Goal: Information Seeking & Learning: Learn about a topic

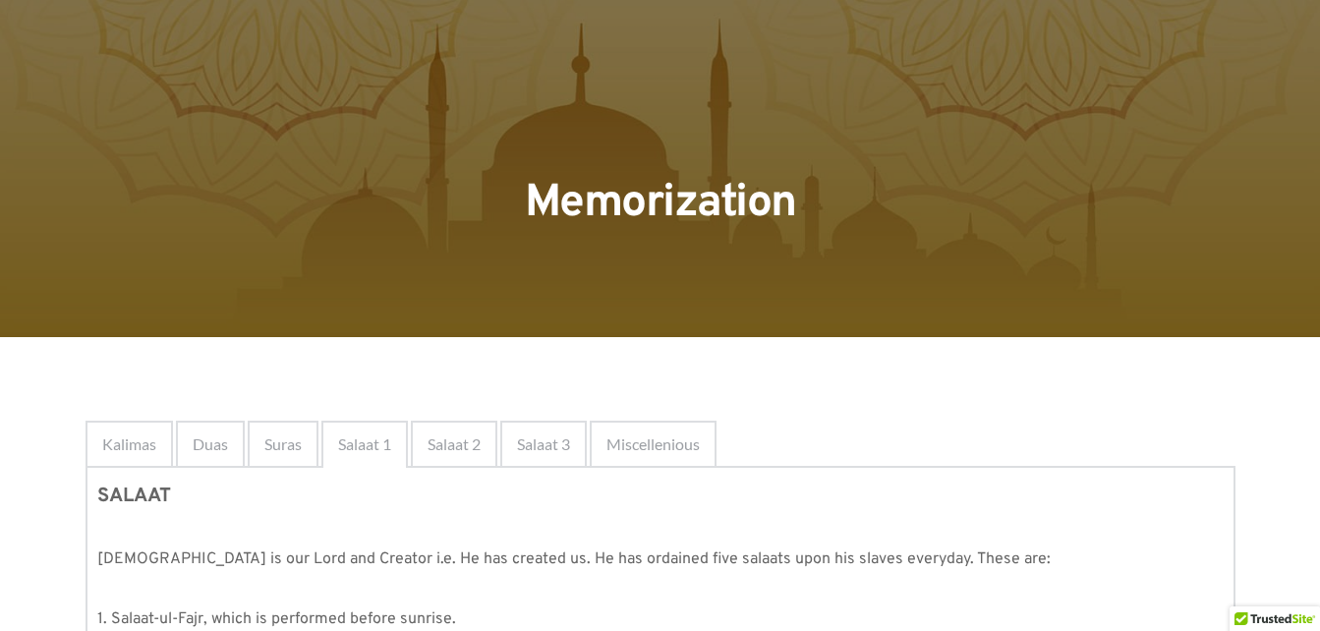
click at [159, 461] on div "Kalimas" at bounding box center [129, 444] width 87 height 47
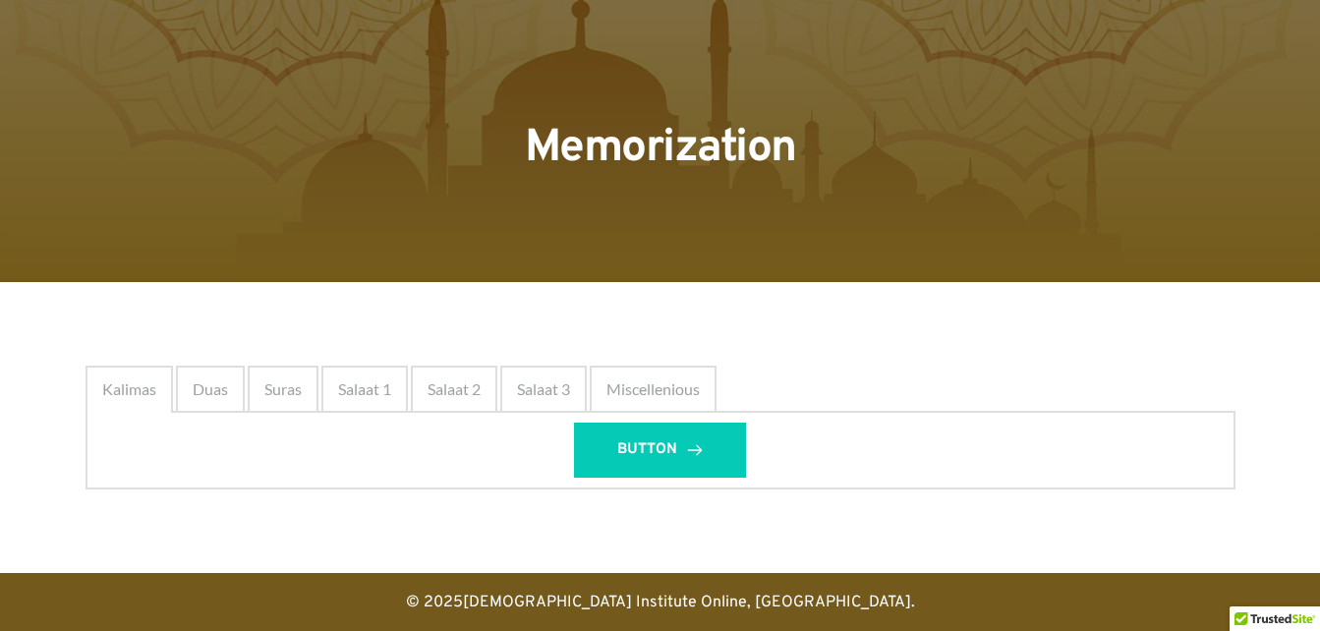
scroll to position [61, 0]
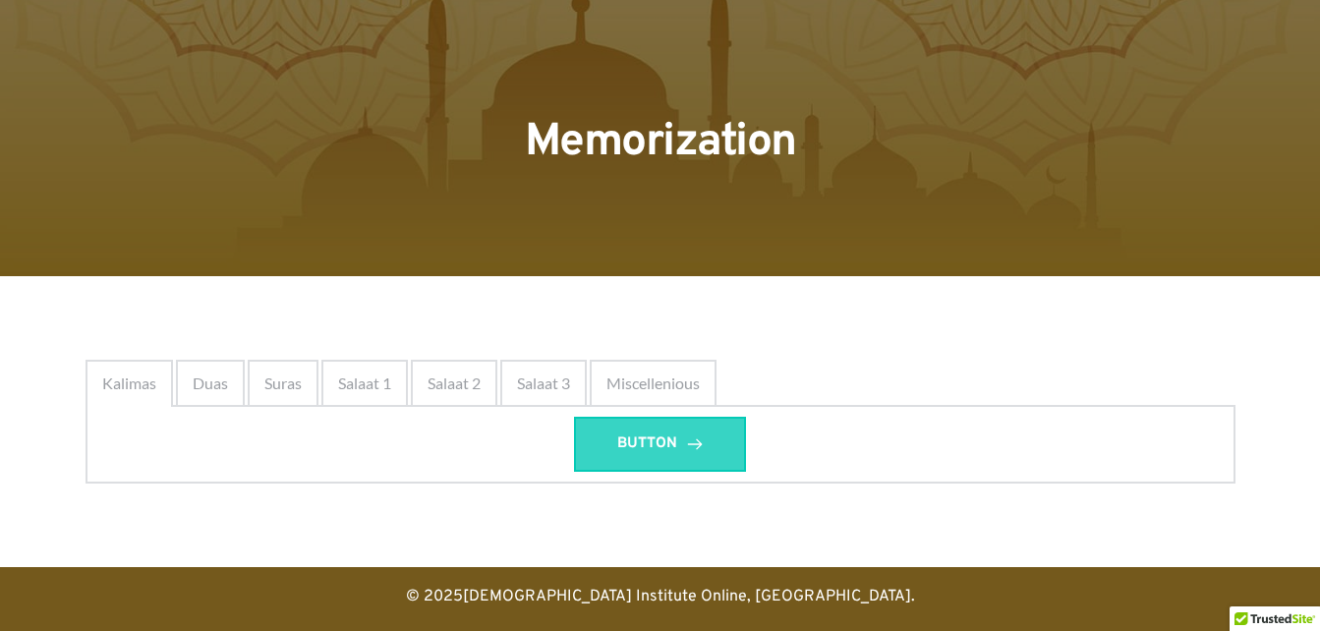
click at [661, 457] on link "BUTTON" at bounding box center [660, 444] width 172 height 55
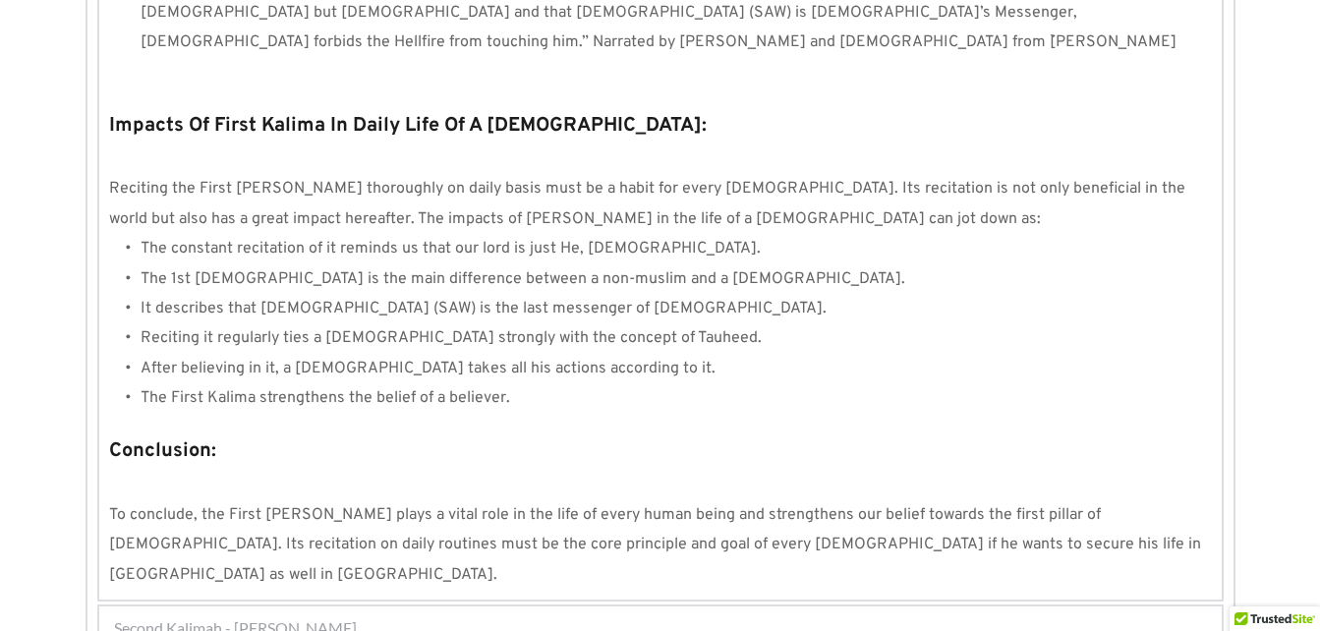
scroll to position [1897, 0]
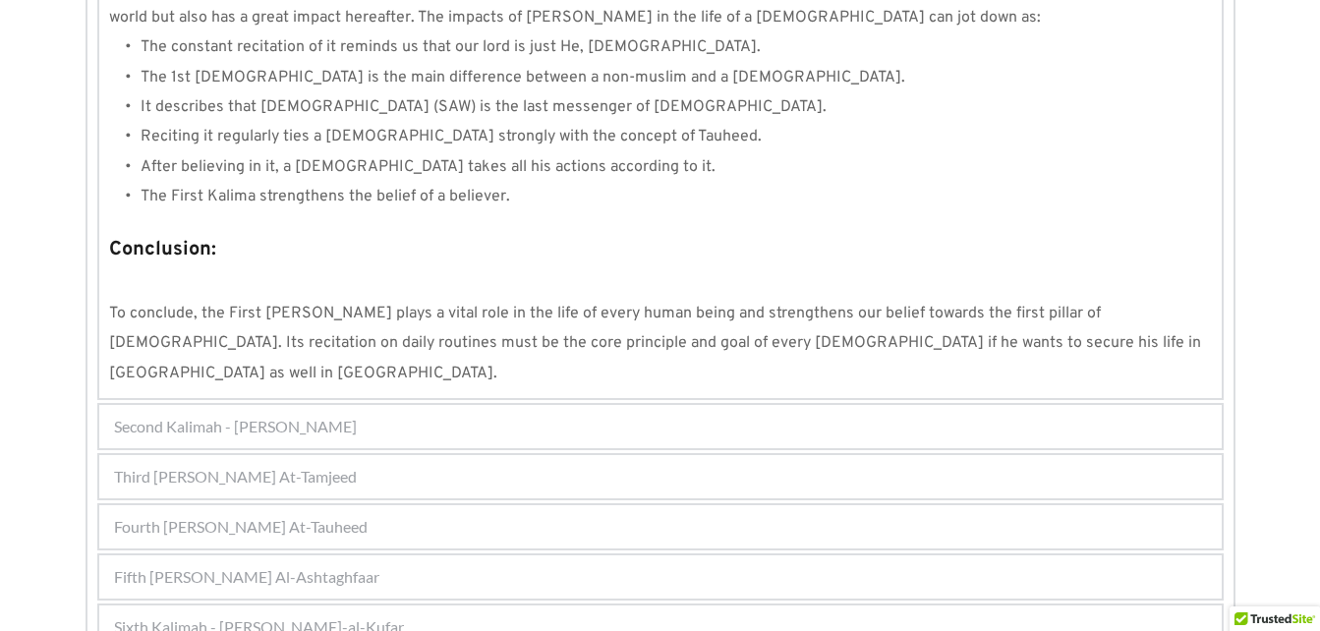
click at [599, 555] on div "Fifth [PERSON_NAME] Al-Ashtaghfaar" at bounding box center [660, 576] width 1122 height 43
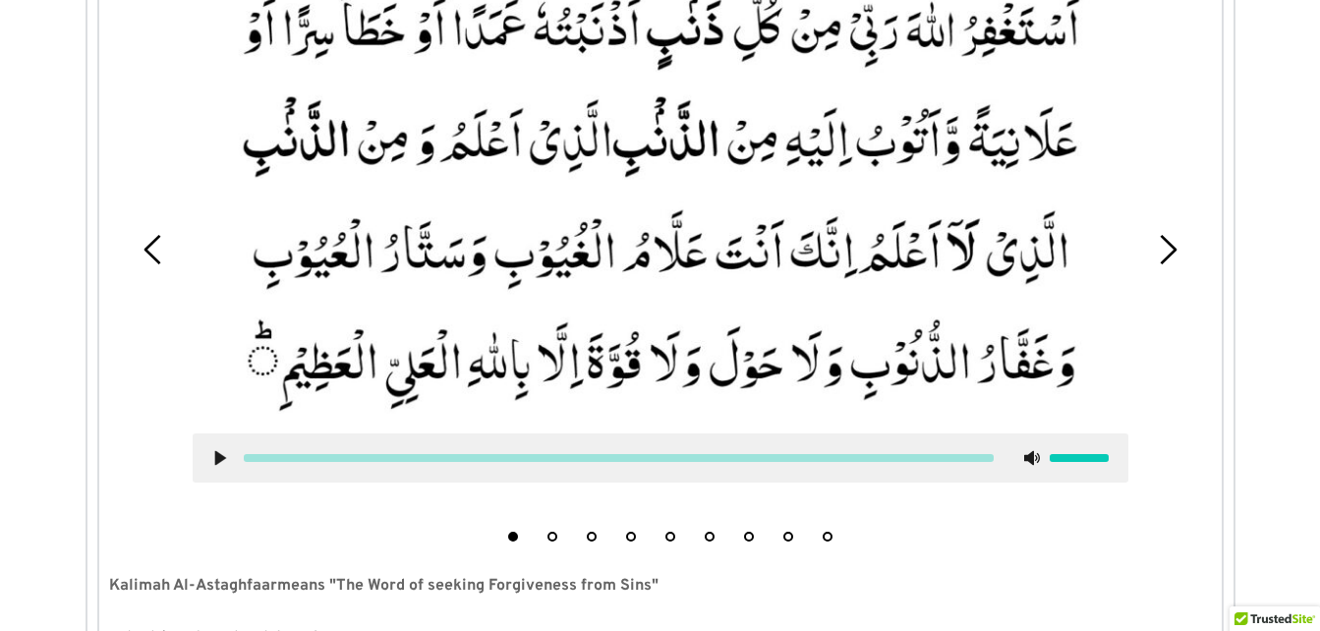
scroll to position [678, 0]
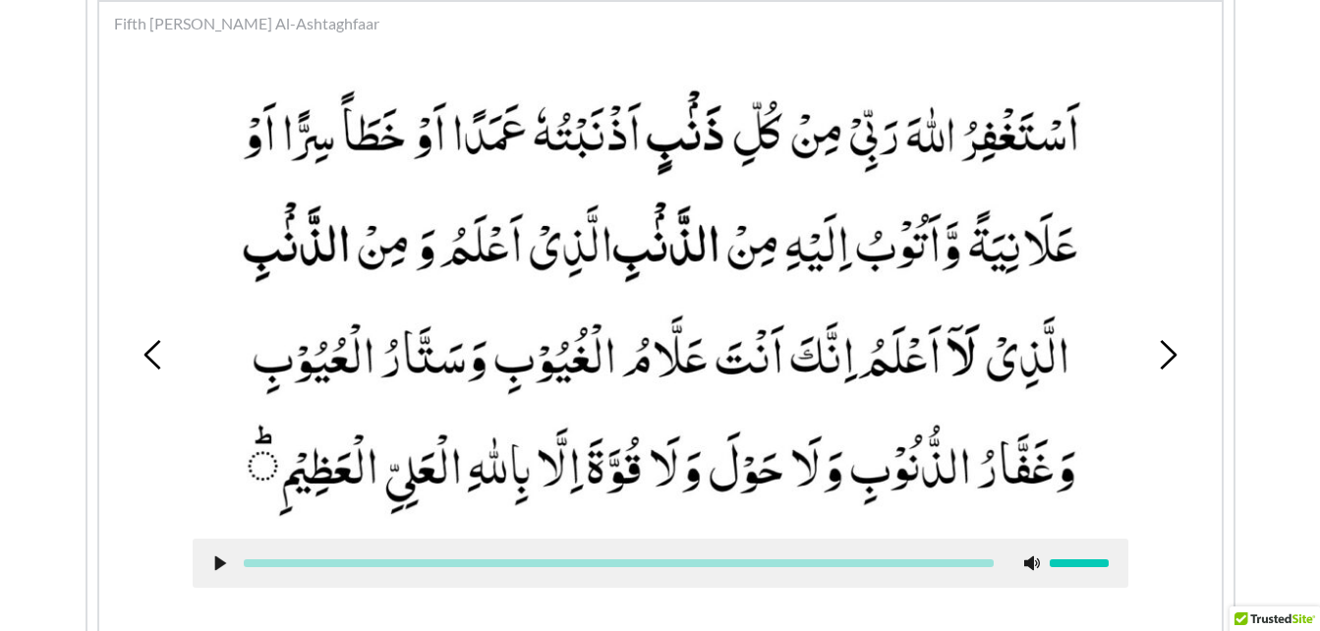
drag, startPoint x: 1174, startPoint y: 380, endPoint x: 1167, endPoint y: 355, distance: 26.5
click at [1167, 355] on div "1 2 3 4 5 6 7 8 9" at bounding box center [660, 354] width 1103 height 603
click at [1167, 355] on icon at bounding box center [1167, 354] width 29 height 29
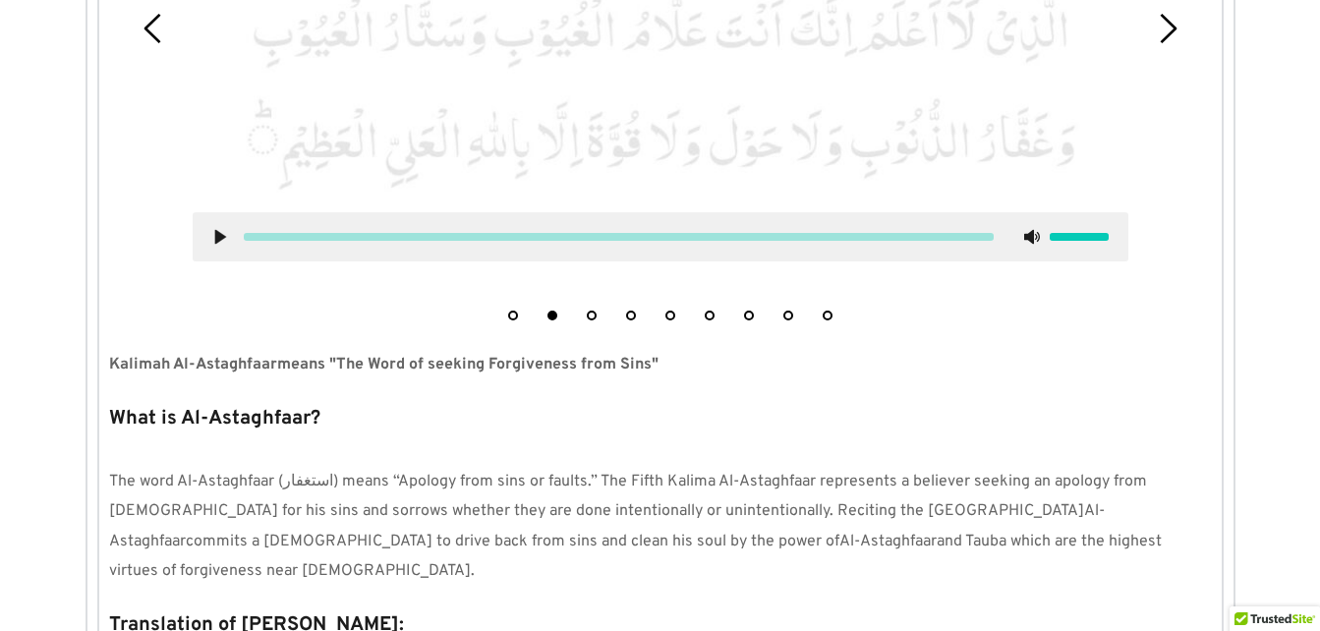
scroll to position [1022, 0]
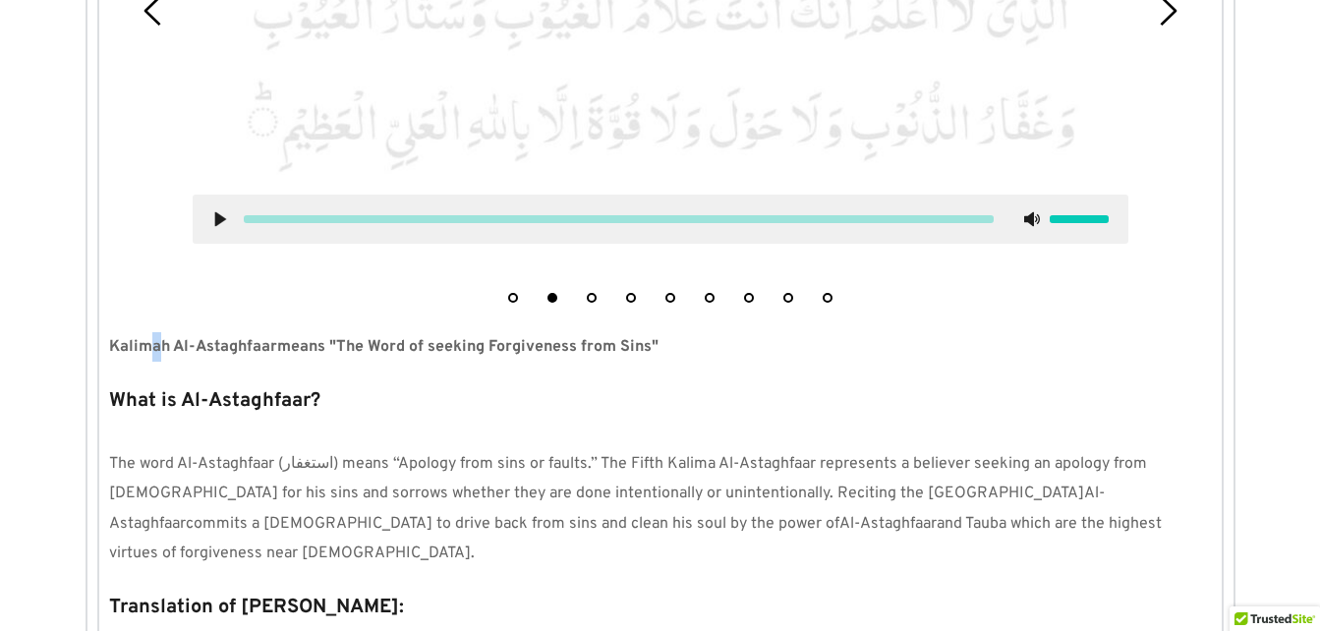
drag, startPoint x: 152, startPoint y: 343, endPoint x: 180, endPoint y: 330, distance: 30.3
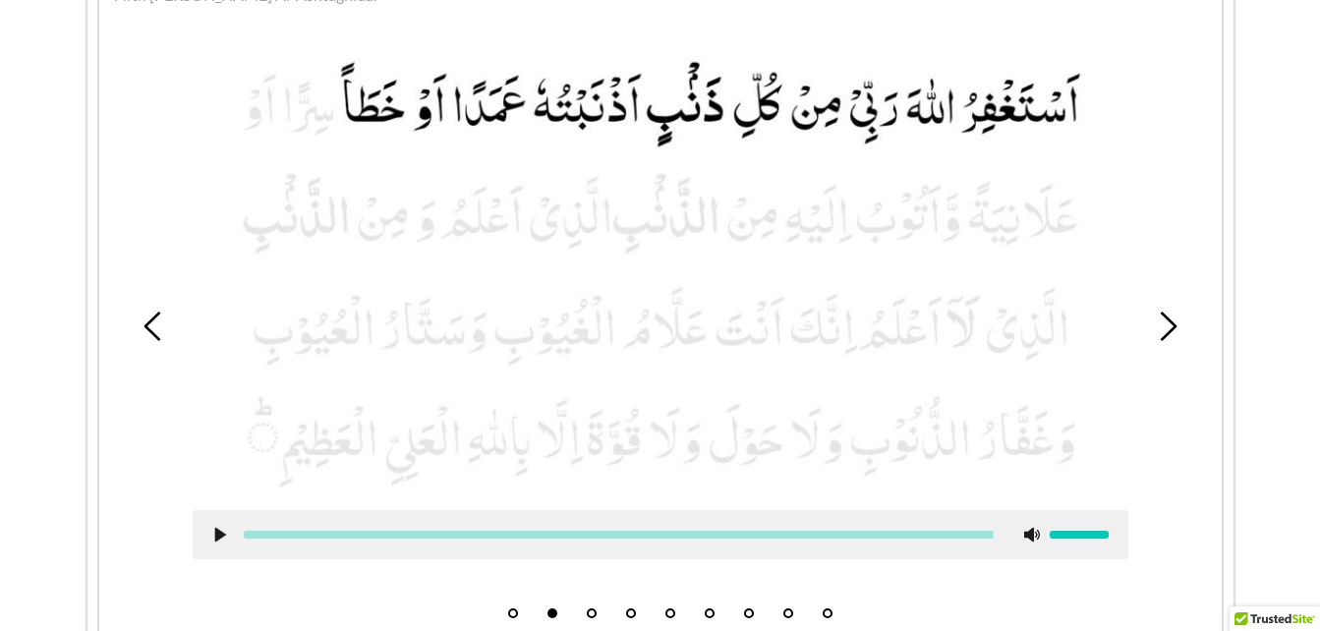
scroll to position [711, 0]
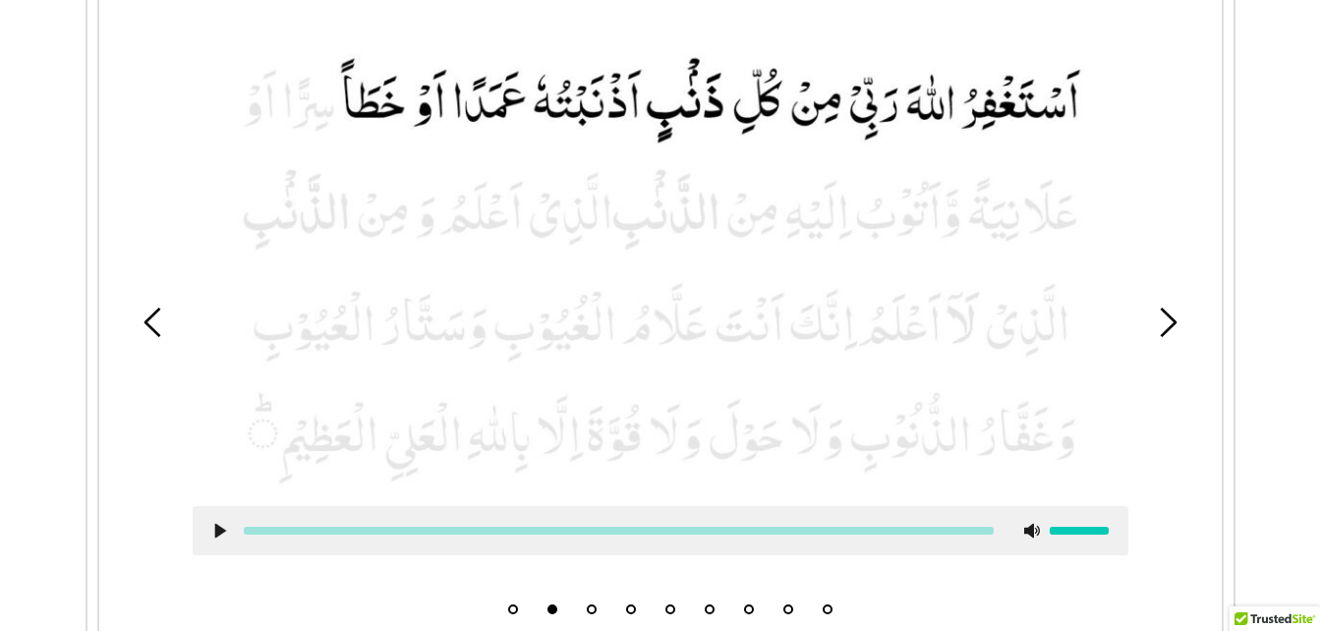
click at [155, 335] on icon at bounding box center [153, 322] width 29 height 29
